Goal: Find specific page/section: Find specific page/section

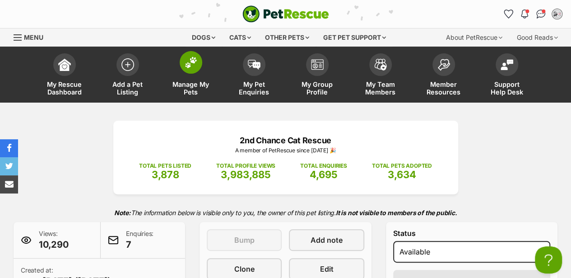
click at [193, 63] on img at bounding box center [191, 62] width 13 height 12
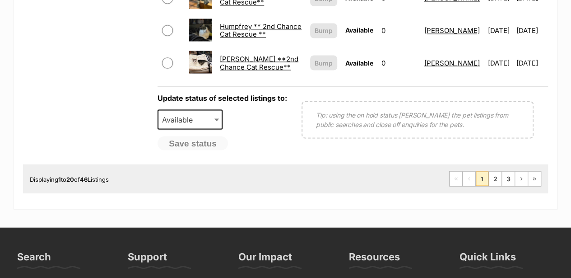
scroll to position [933, 0]
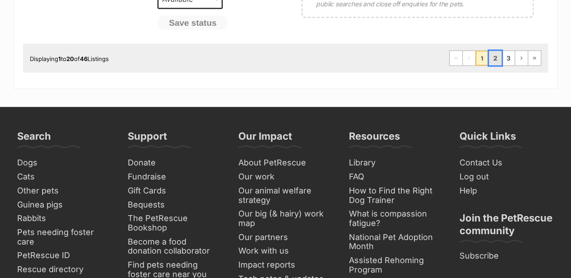
click at [497, 51] on link "2" at bounding box center [495, 58] width 13 height 14
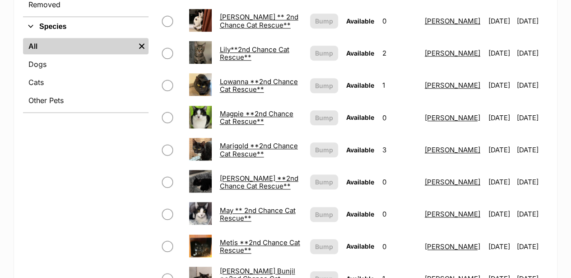
scroll to position [421, 0]
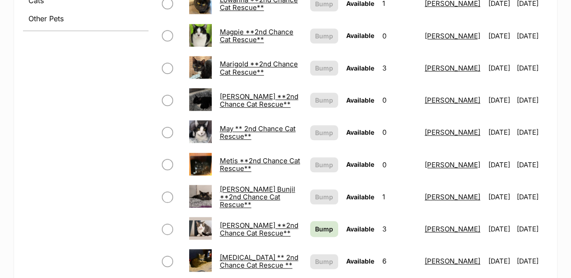
click at [235, 92] on link "[PERSON_NAME] **2nd Chance Cat Rescue**" at bounding box center [259, 100] width 79 height 16
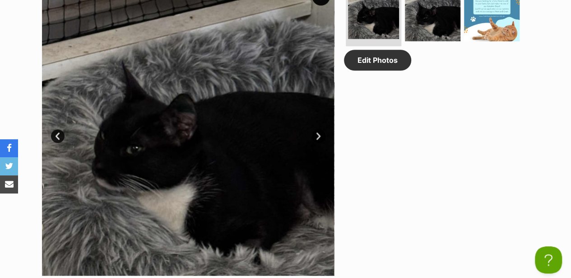
scroll to position [512, 0]
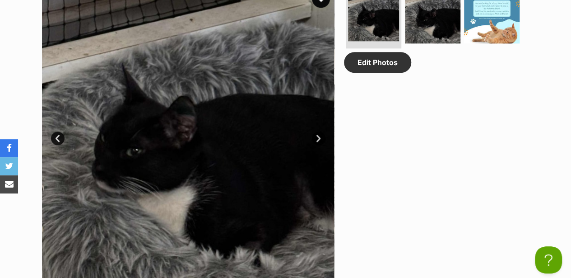
drag, startPoint x: 189, startPoint y: 141, endPoint x: 60, endPoint y: 56, distance: 154.9
click at [60, 56] on img at bounding box center [188, 131] width 293 height 293
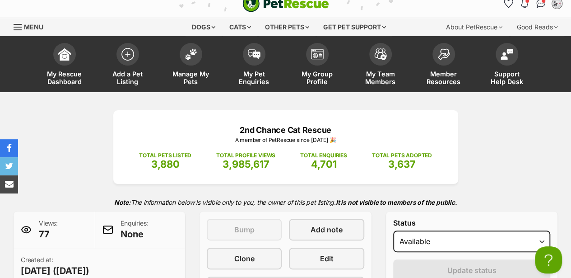
scroll to position [0, 0]
